Goal: Transaction & Acquisition: Purchase product/service

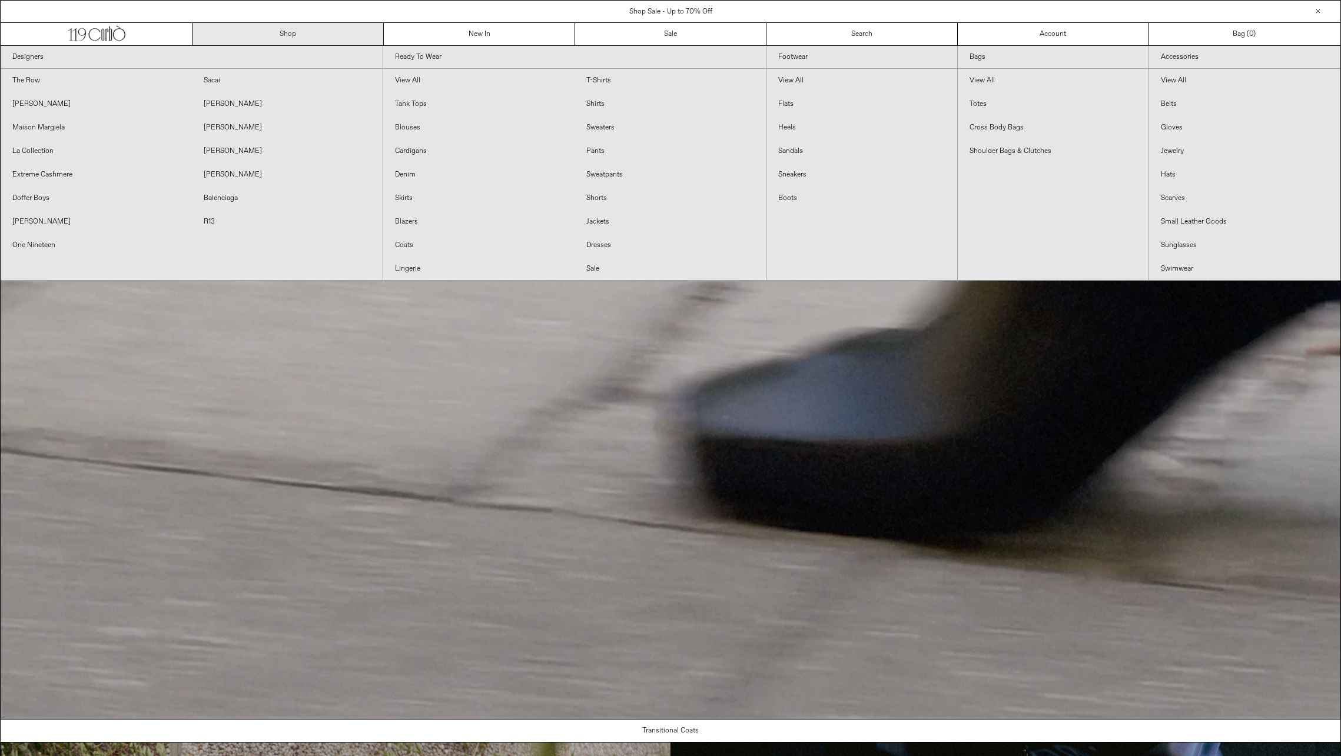
click at [324, 33] on link "Shop" at bounding box center [287, 34] width 191 height 22
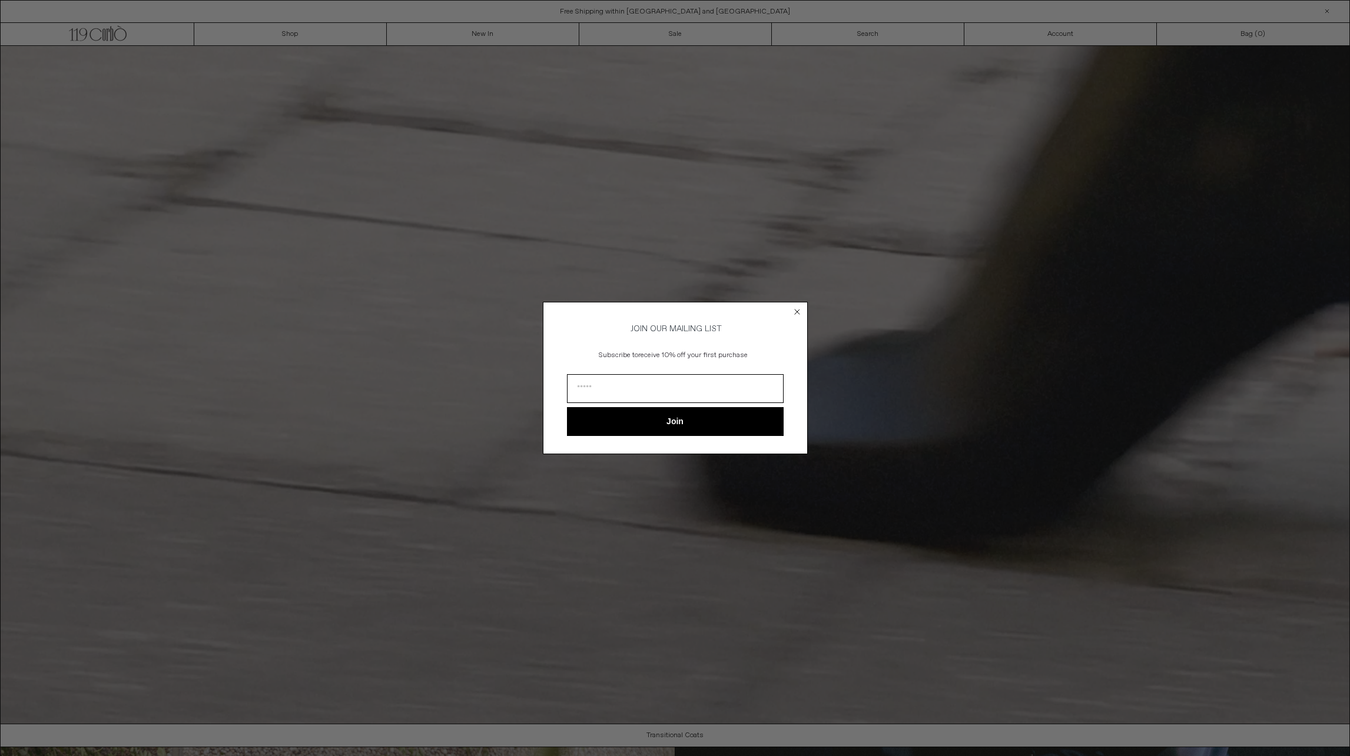
drag, startPoint x: 793, startPoint y: 309, endPoint x: 783, endPoint y: 300, distance: 14.2
click at [794, 309] on circle "Close dialog" at bounding box center [796, 312] width 11 height 11
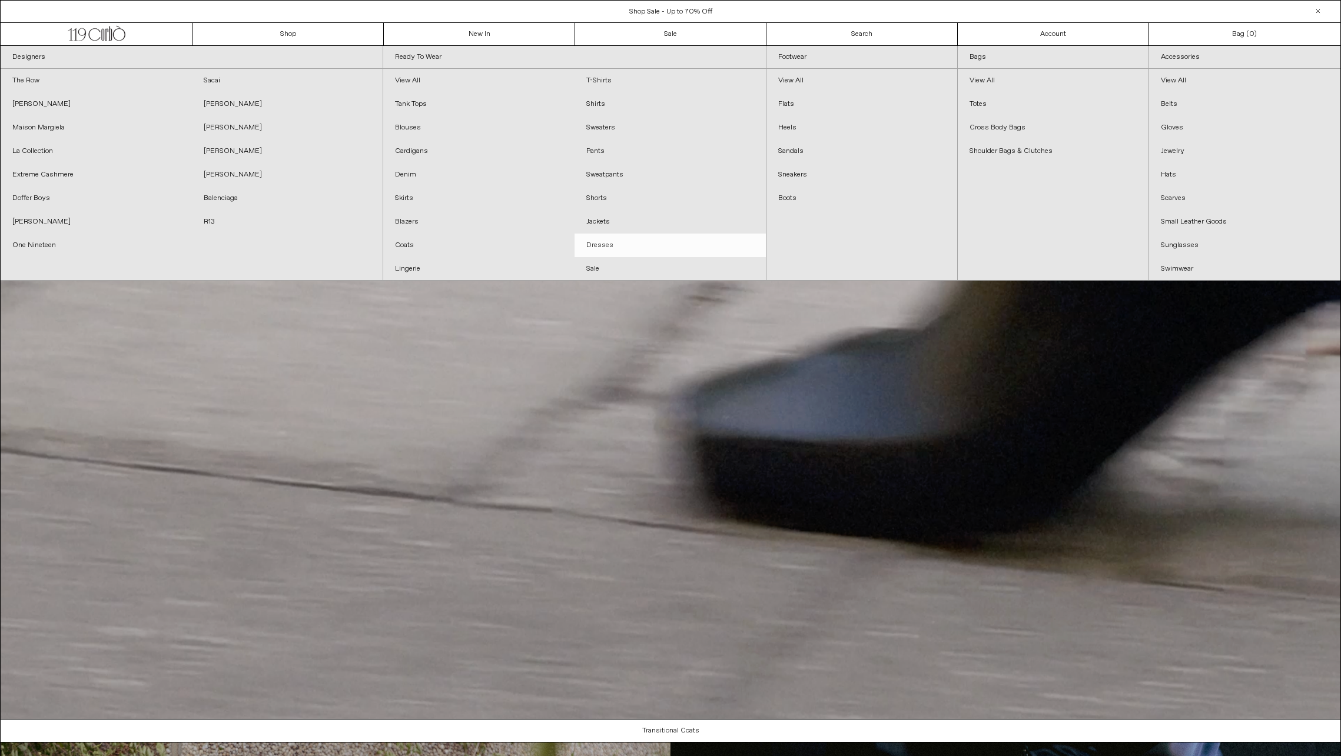
click at [596, 239] on link "Dresses" at bounding box center [670, 246] width 191 height 24
